Goal: Task Accomplishment & Management: Manage account settings

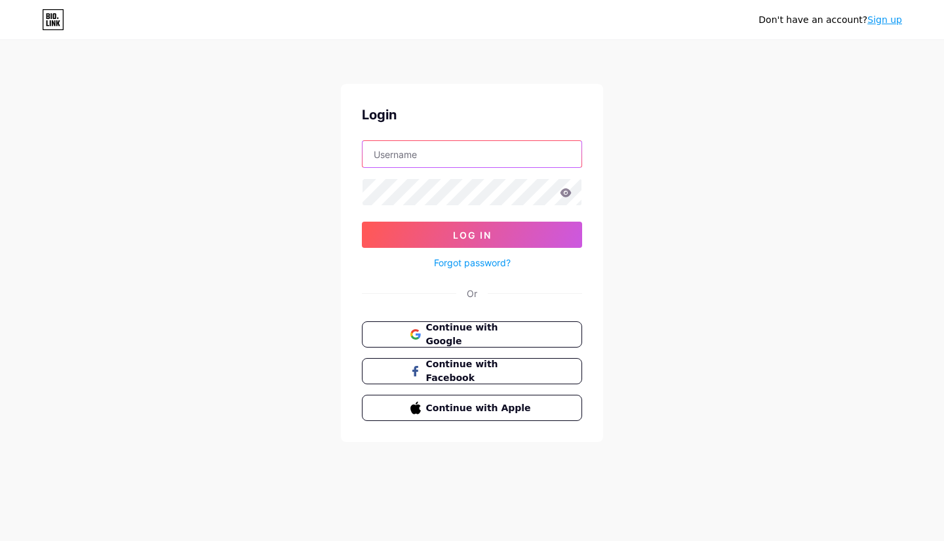
type input "leticia.laflordelamarinera@gmail.com"
click at [565, 192] on icon at bounding box center [566, 192] width 12 height 9
click at [570, 193] on icon at bounding box center [566, 192] width 11 height 9
click at [565, 189] on icon at bounding box center [566, 192] width 11 height 9
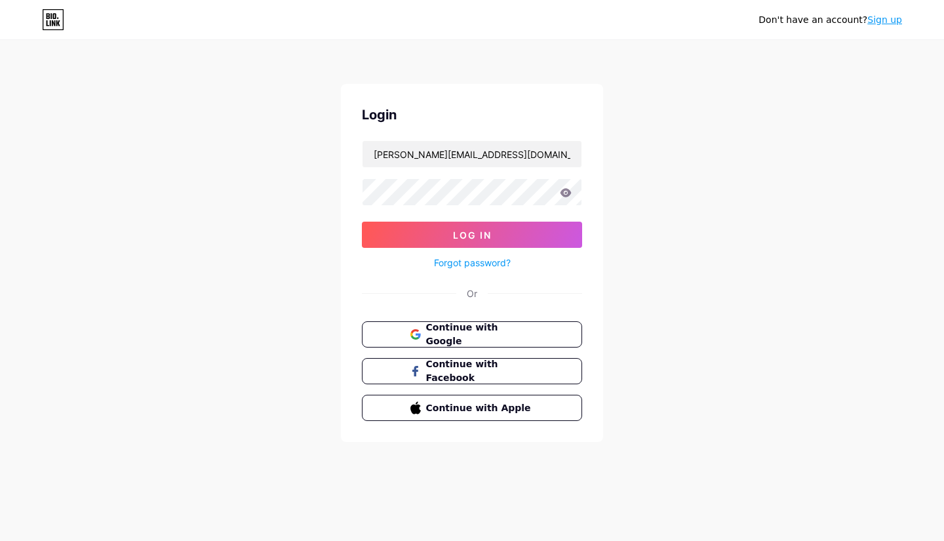
click at [565, 193] on icon at bounding box center [566, 192] width 11 height 9
click at [228, 174] on div "Don't have an account? Sign up Login leticia.laflordelamarinera@gmail.com Log I…" at bounding box center [472, 242] width 944 height 484
type input "[PERSON_NAME][EMAIL_ADDRESS][DOMAIN_NAME]"
click at [320, 197] on div "Don't have an account? Sign up Login [PERSON_NAME][EMAIL_ADDRESS][DOMAIN_NAME] …" at bounding box center [472, 242] width 944 height 484
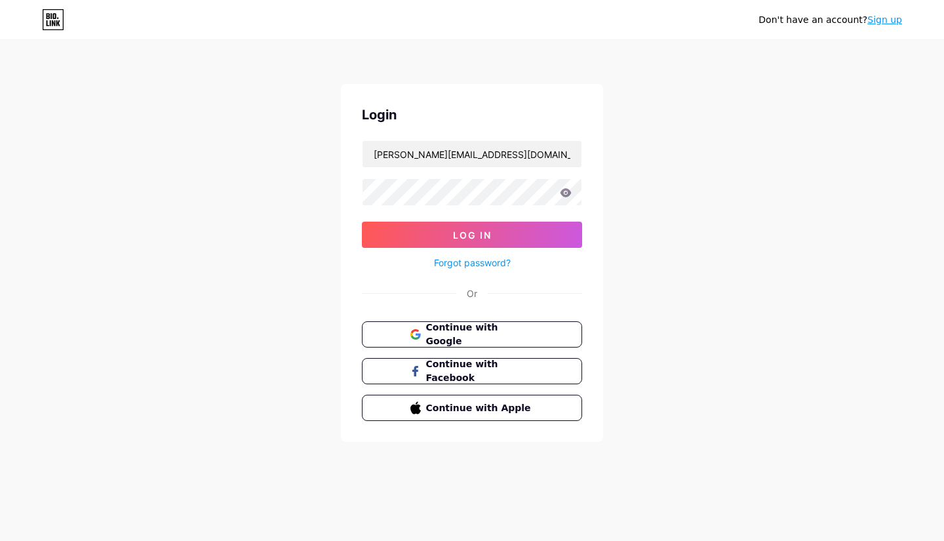
click at [286, 195] on div "Don't have an account? Sign up Login leticia.laflordelamarinera@gmail.com Log I…" at bounding box center [472, 242] width 944 height 484
